Goal: Information Seeking & Learning: Learn about a topic

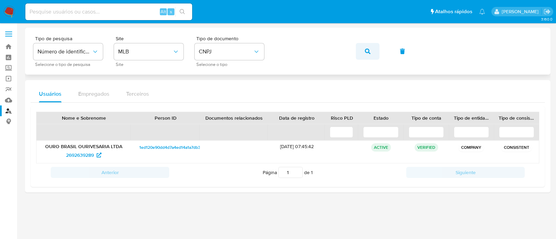
click at [362, 46] on button "button" at bounding box center [368, 51] width 24 height 17
drag, startPoint x: 362, startPoint y: 46, endPoint x: 170, endPoint y: 94, distance: 197.6
click at [170, 94] on div "Tipo de pesquisa Número de identificação Selecione o tipo de pesquisa Site MLB …" at bounding box center [287, 110] width 525 height 165
click at [97, 153] on icon at bounding box center [99, 155] width 5 height 5
click at [373, 43] on button "button" at bounding box center [368, 51] width 24 height 17
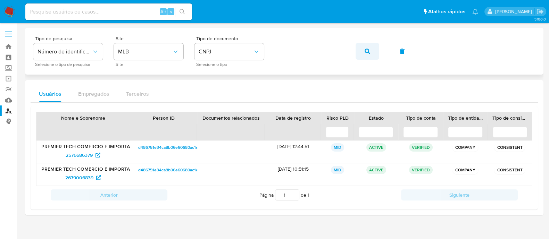
click at [372, 49] on button "button" at bounding box center [368, 51] width 24 height 17
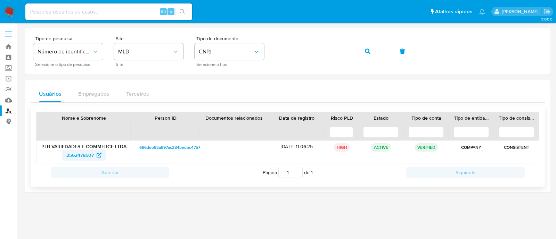
click at [87, 151] on span "2562478607" at bounding box center [79, 155] width 27 height 11
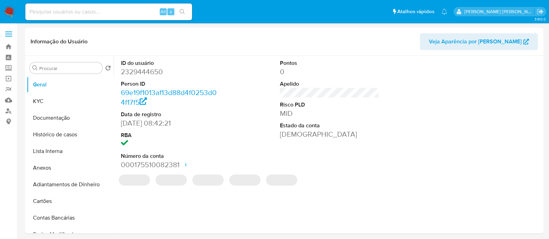
select select "10"
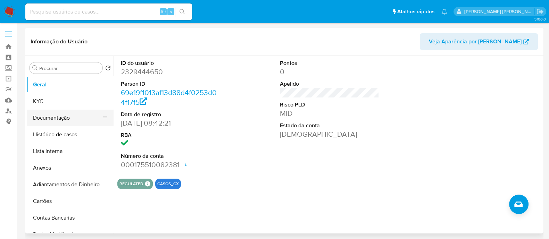
click at [76, 122] on button "Documentação" at bounding box center [67, 118] width 81 height 17
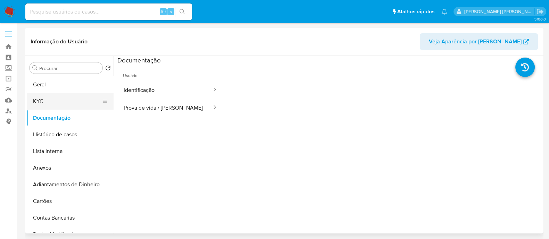
click at [71, 107] on button "KYC" at bounding box center [67, 101] width 81 height 17
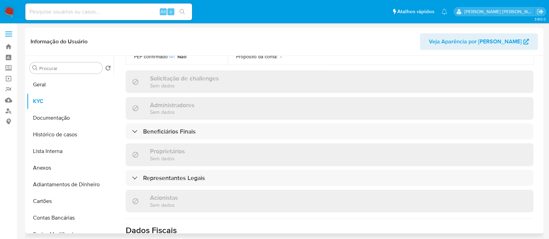
scroll to position [324, 0]
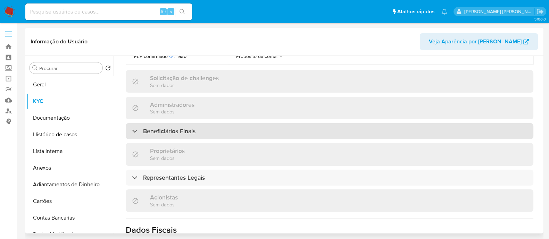
click at [165, 123] on div "Beneficiários Finais" at bounding box center [330, 131] width 408 height 16
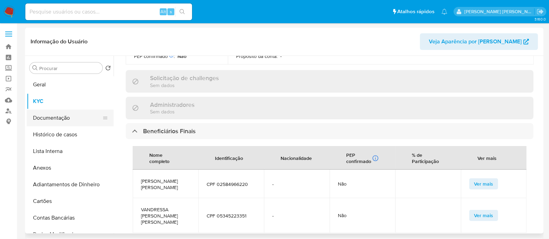
click at [59, 125] on button "Documentação" at bounding box center [67, 118] width 81 height 17
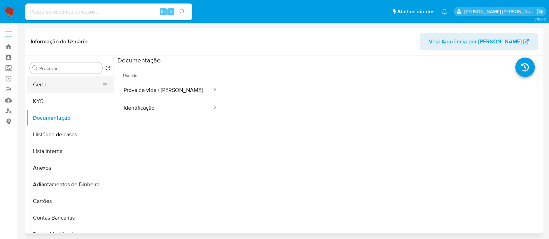
click at [43, 93] on button "Geral" at bounding box center [67, 84] width 81 height 17
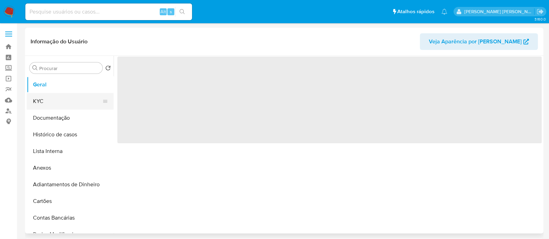
click at [45, 96] on button "KYC" at bounding box center [67, 101] width 81 height 17
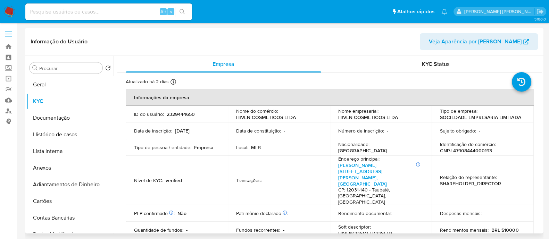
click at [467, 153] on p "CNPJ 47908444000193" at bounding box center [466, 151] width 52 height 6
copy p "47908444000193"
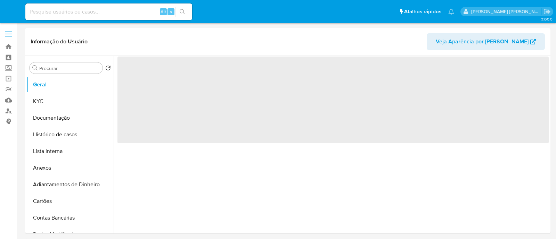
select select "10"
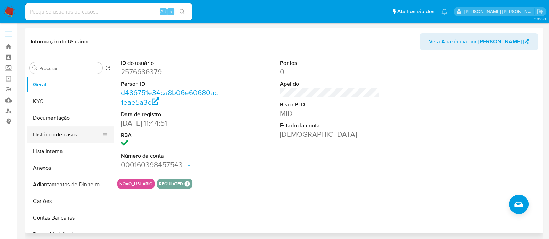
click at [58, 135] on button "Histórico de casos" at bounding box center [67, 134] width 81 height 17
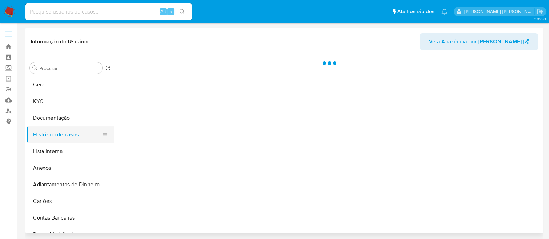
click at [58, 135] on button "Histórico de casos" at bounding box center [67, 134] width 81 height 17
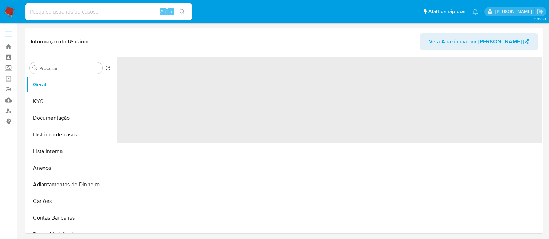
select select "10"
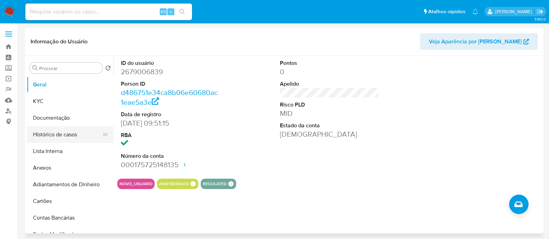
click at [62, 137] on button "Histórico de casos" at bounding box center [67, 134] width 81 height 17
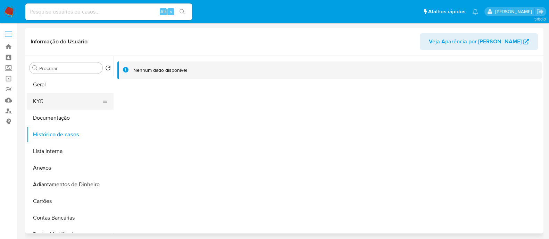
click at [64, 101] on button "KYC" at bounding box center [67, 101] width 81 height 17
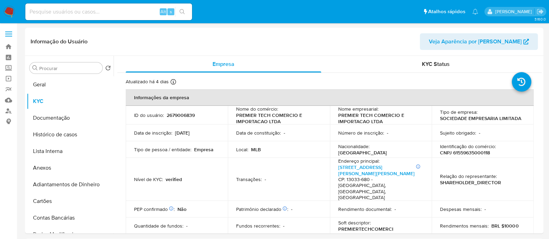
drag, startPoint x: 67, startPoint y: 88, endPoint x: 58, endPoint y: -6, distance: 94.9
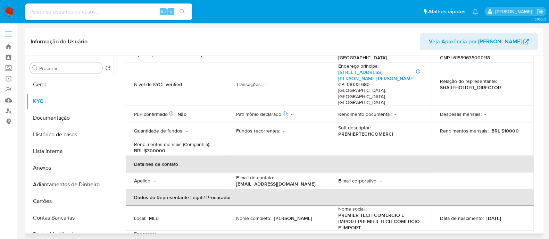
scroll to position [94, 0]
click at [71, 117] on button "Documentação" at bounding box center [67, 118] width 81 height 17
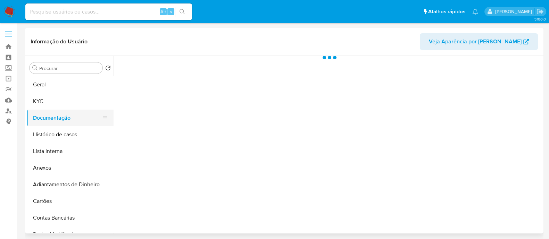
scroll to position [0, 0]
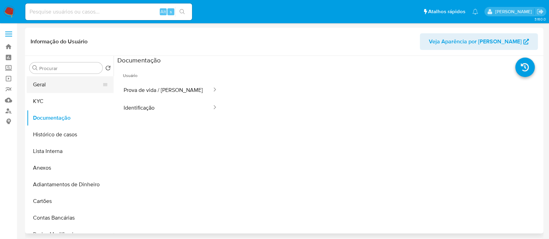
click at [71, 91] on button "Geral" at bounding box center [67, 84] width 81 height 17
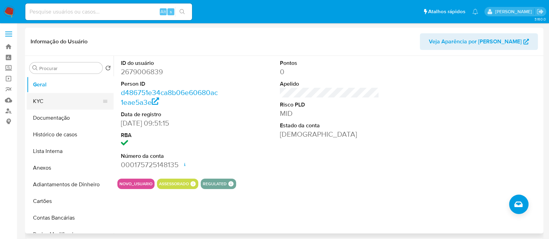
click at [41, 100] on button "KYC" at bounding box center [67, 101] width 81 height 17
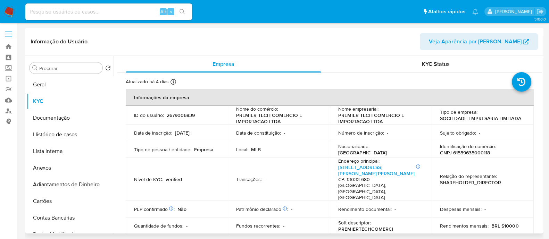
click at [464, 154] on p "CNPJ 61559635000118" at bounding box center [465, 153] width 50 height 6
copy p "61559635000118"
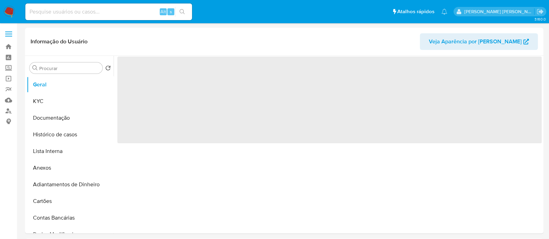
select select "10"
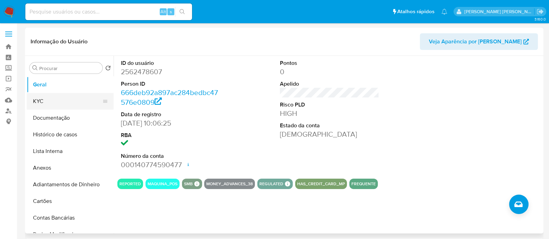
click at [32, 106] on button "KYC" at bounding box center [67, 101] width 81 height 17
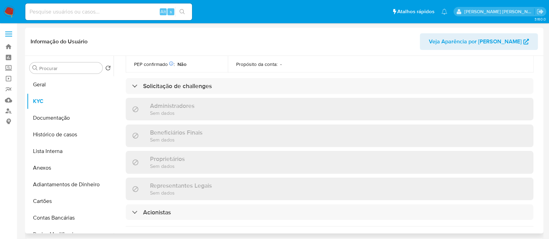
scroll to position [302, 0]
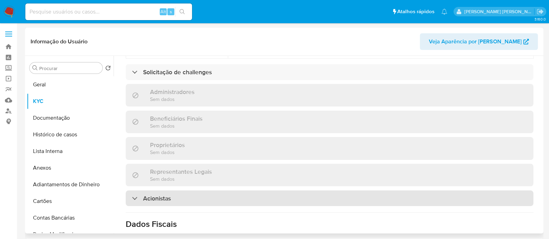
click at [252, 200] on div "Acionistas" at bounding box center [330, 199] width 408 height 16
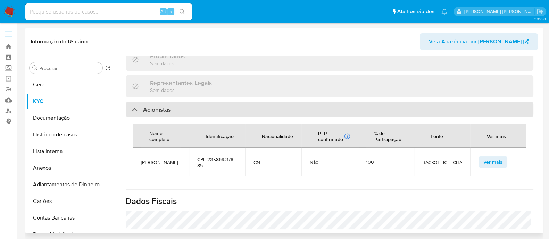
scroll to position [391, 0]
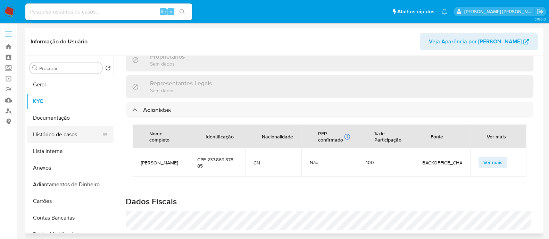
click at [75, 136] on button "Histórico de casos" at bounding box center [67, 134] width 81 height 17
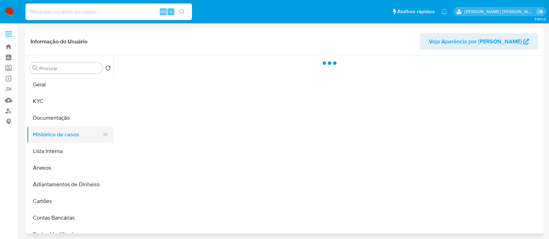
scroll to position [0, 0]
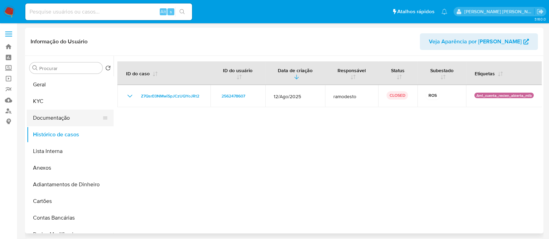
click at [53, 118] on button "Documentação" at bounding box center [67, 118] width 81 height 17
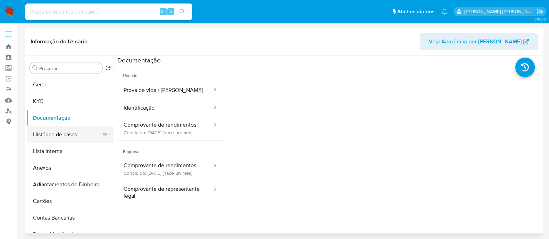
click at [61, 128] on button "Histórico de casos" at bounding box center [67, 134] width 81 height 17
